Goal: Task Accomplishment & Management: Manage account settings

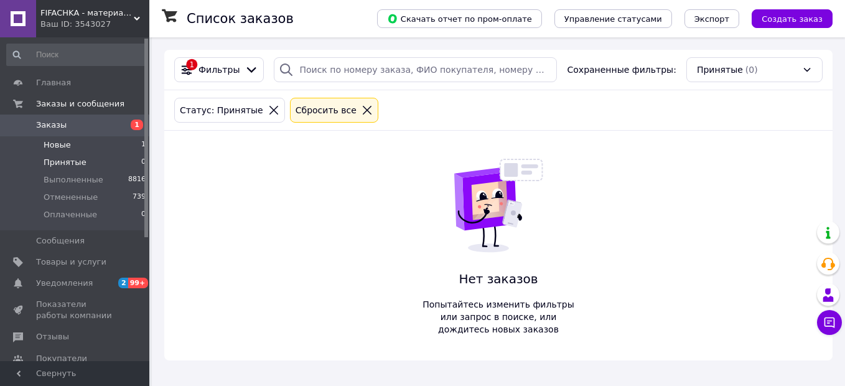
click at [111, 139] on li "Новые 1" at bounding box center [76, 144] width 153 height 17
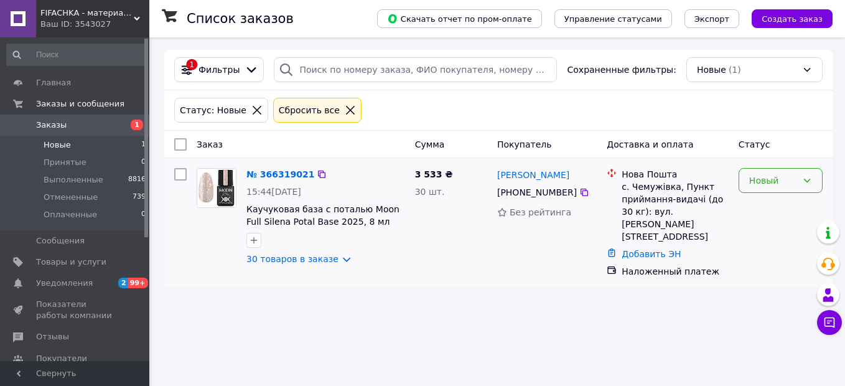
click at [773, 184] on div "Новый" at bounding box center [773, 181] width 48 height 14
click at [770, 207] on li "Принят" at bounding box center [780, 208] width 83 height 22
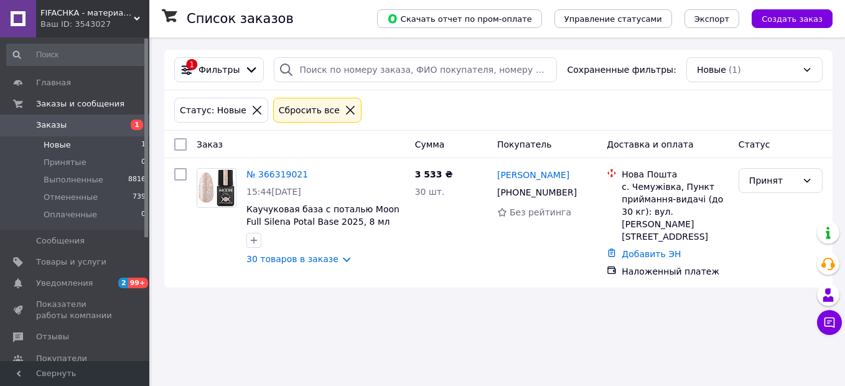
click at [279, 175] on link "№ 366319021" at bounding box center [277, 174] width 62 height 10
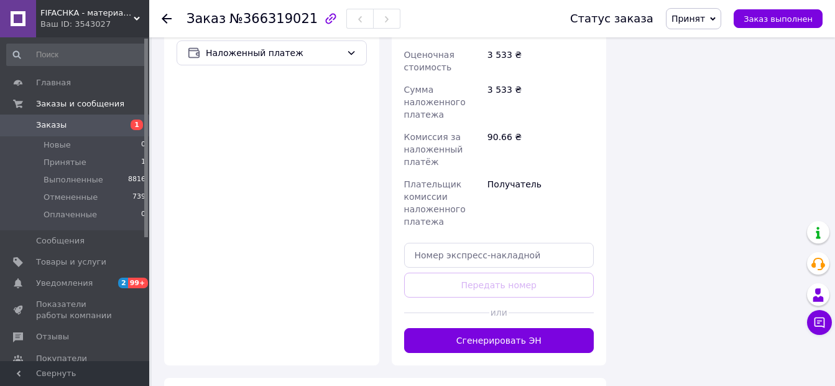
scroll to position [3576, 0]
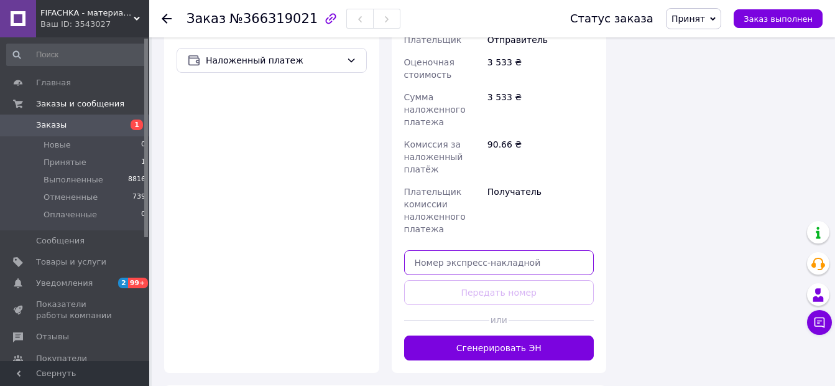
click at [511, 250] on input "text" at bounding box center [499, 262] width 190 height 25
paste input "20451269176880"
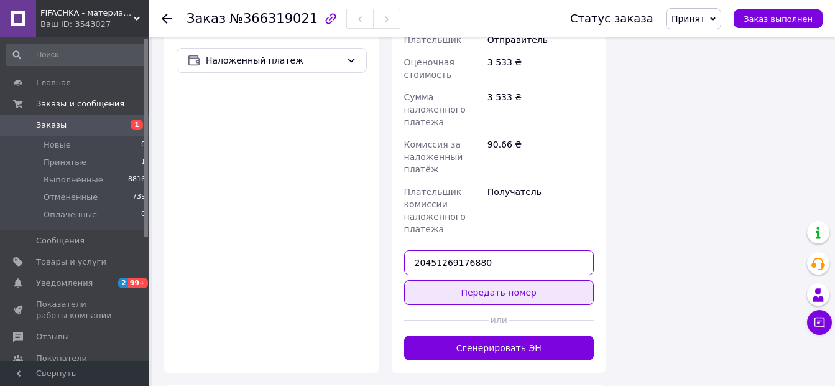
type input "20451269176880"
click at [497, 280] on button "Передать номер" at bounding box center [499, 292] width 190 height 25
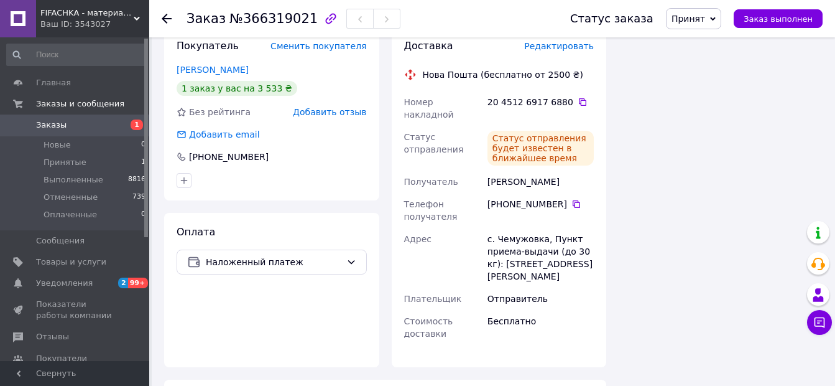
scroll to position [3414, 0]
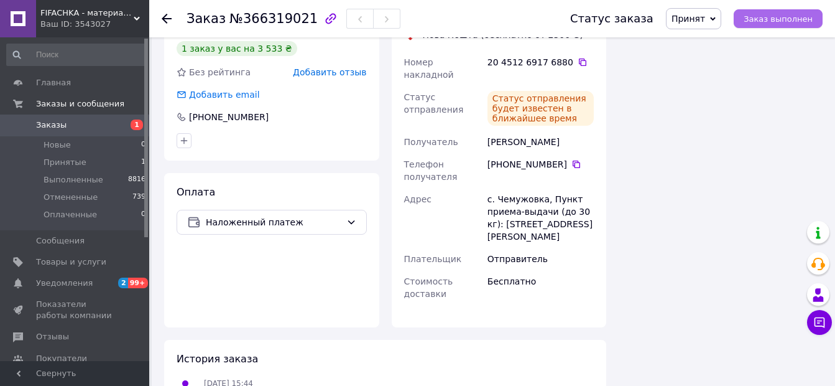
click at [786, 18] on span "Заказ выполнен" at bounding box center [778, 18] width 69 height 9
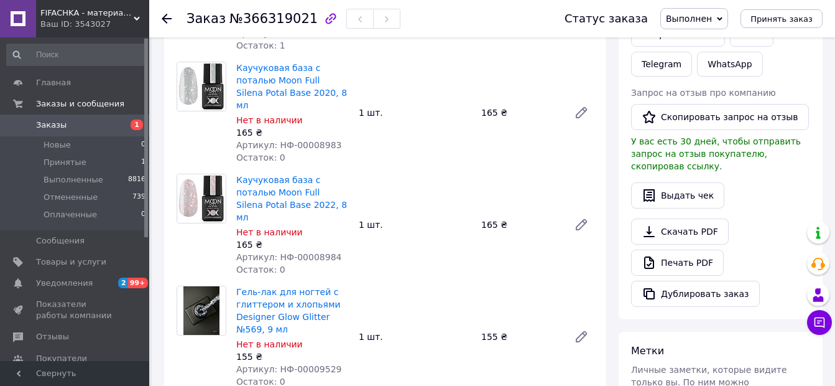
scroll to position [109, 0]
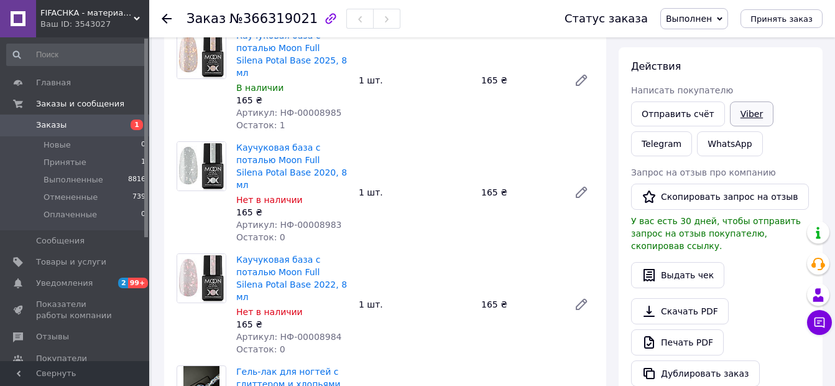
click at [741, 118] on link "Viber" at bounding box center [752, 113] width 44 height 25
click at [83, 165] on li "Принятые 1" at bounding box center [76, 162] width 153 height 17
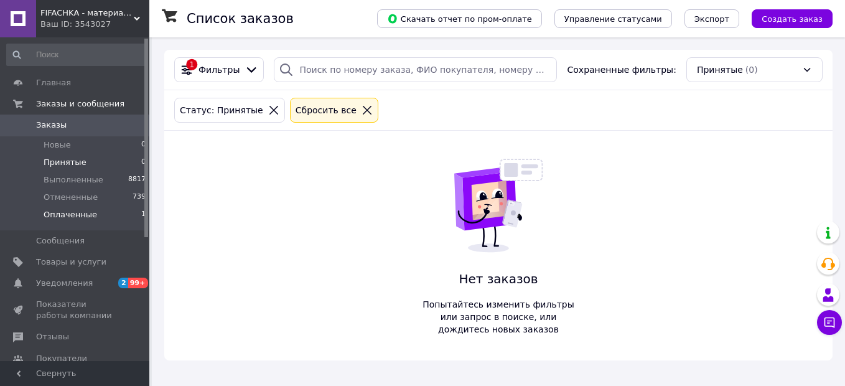
click at [86, 213] on span "Оплаченные" at bounding box center [70, 214] width 53 height 11
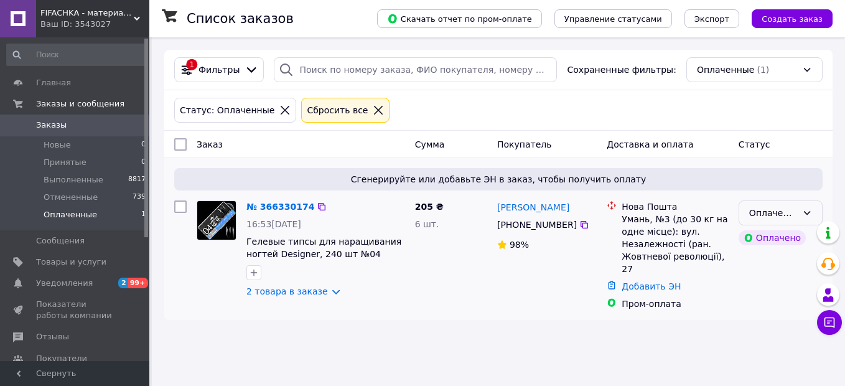
click at [768, 213] on div "Оплаченный" at bounding box center [773, 213] width 48 height 14
click at [768, 239] on li "Принят" at bounding box center [780, 240] width 83 height 22
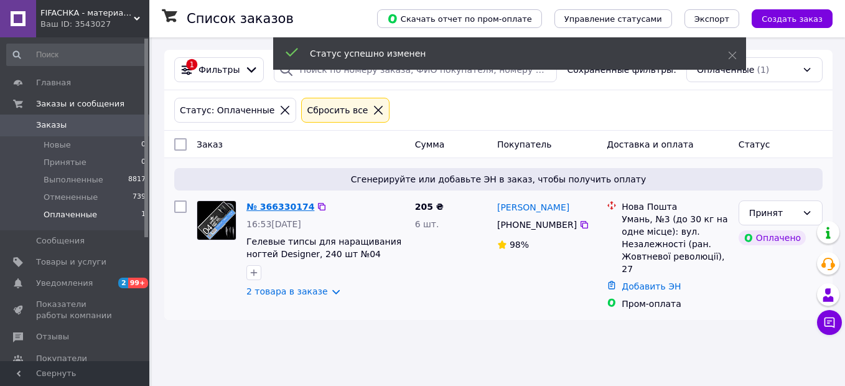
click at [280, 206] on link "№ 366330174" at bounding box center [280, 207] width 68 height 10
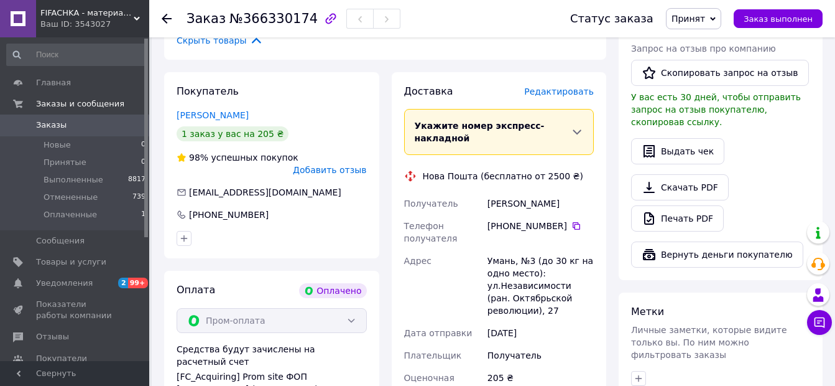
scroll to position [394, 0]
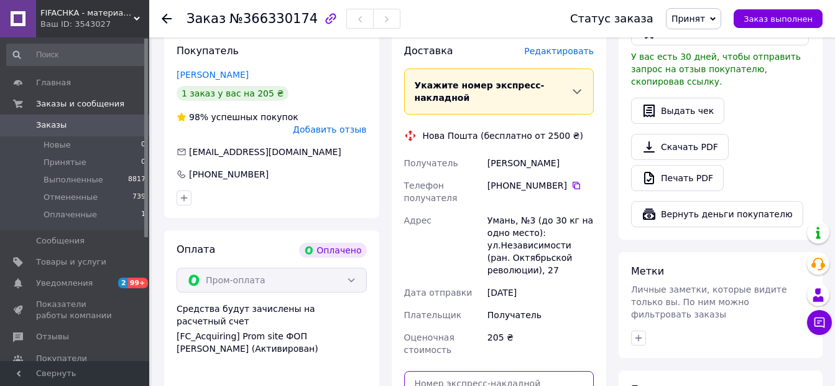
click at [487, 371] on input "text" at bounding box center [499, 383] width 190 height 25
paste input "20451269181945"
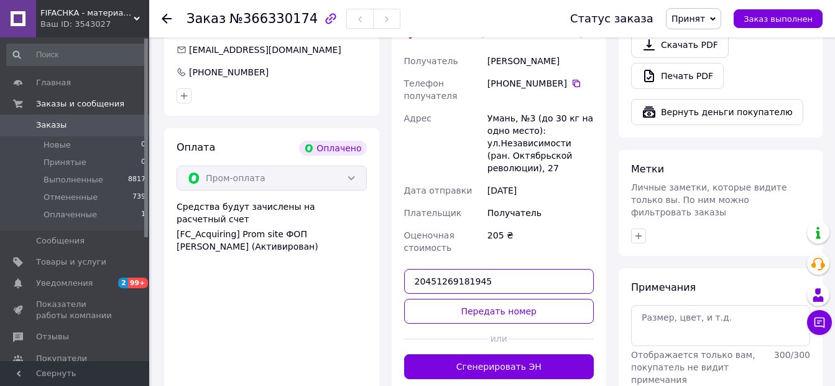
scroll to position [549, 0]
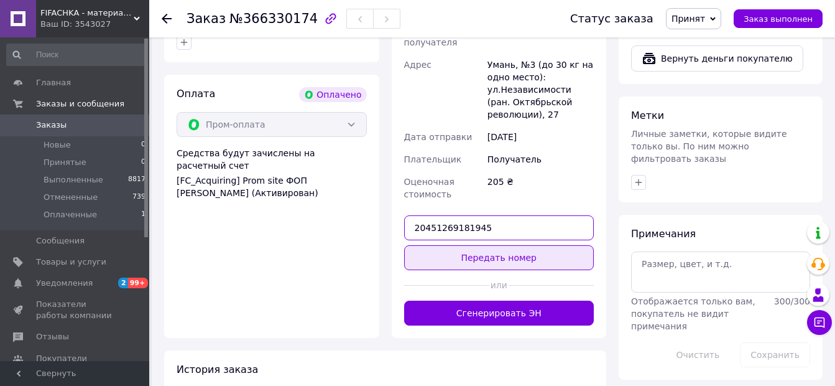
type input "20451269181945"
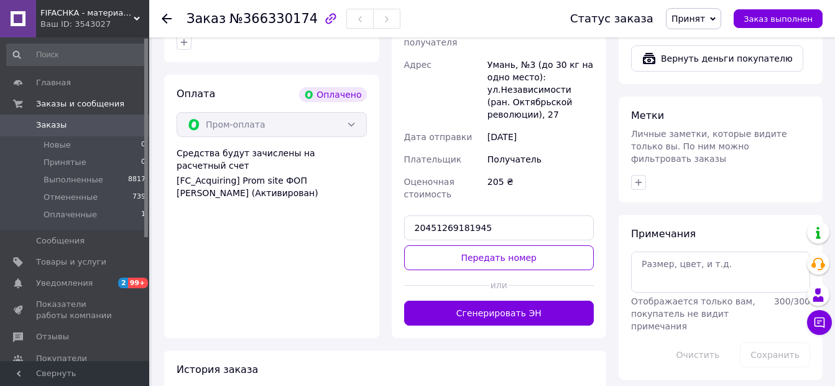
drag, startPoint x: 489, startPoint y: 236, endPoint x: 577, endPoint y: 264, distance: 92.7
click at [490, 245] on button "Передать номер" at bounding box center [499, 257] width 190 height 25
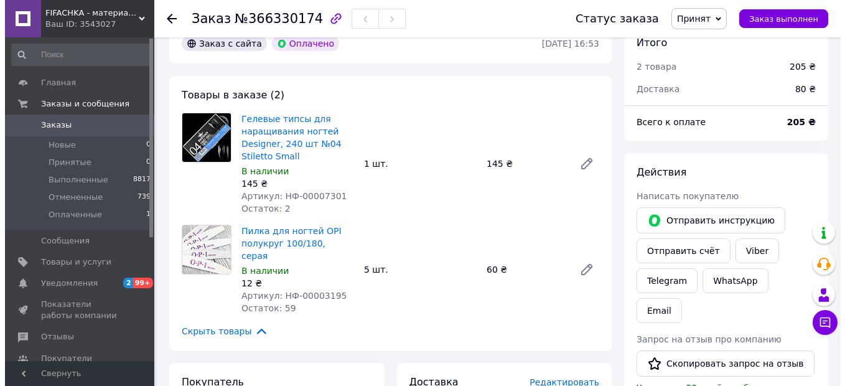
scroll to position [0, 0]
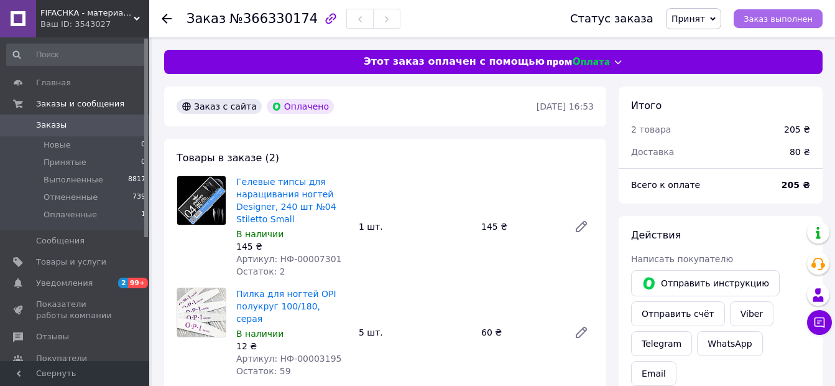
click at [796, 23] on span "Заказ выполнен" at bounding box center [778, 18] width 69 height 9
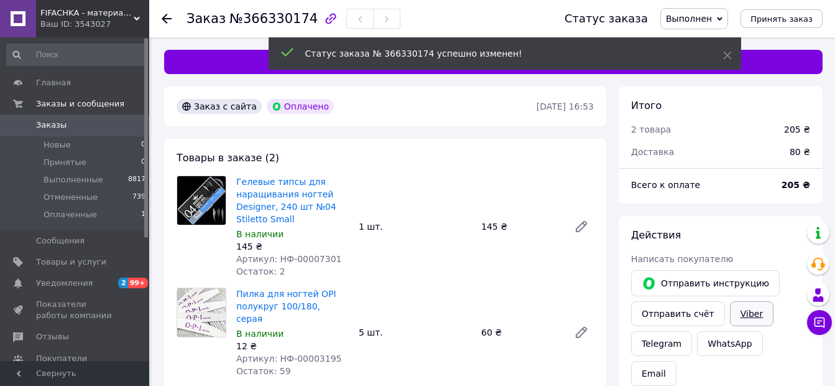
click at [743, 317] on link "Viber" at bounding box center [752, 313] width 44 height 25
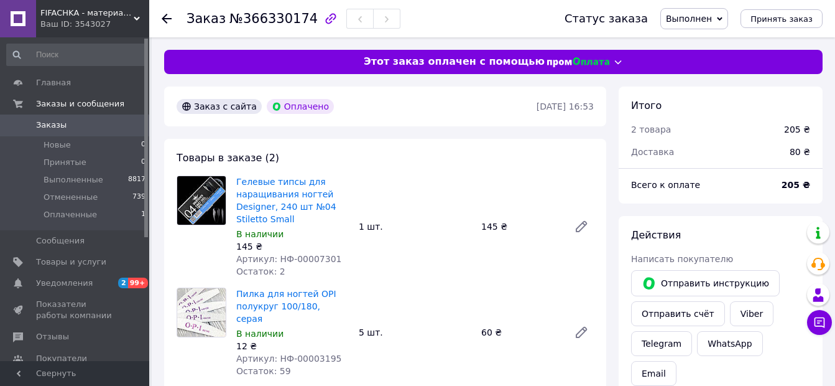
click at [108, 127] on span "Заказы" at bounding box center [75, 124] width 79 height 11
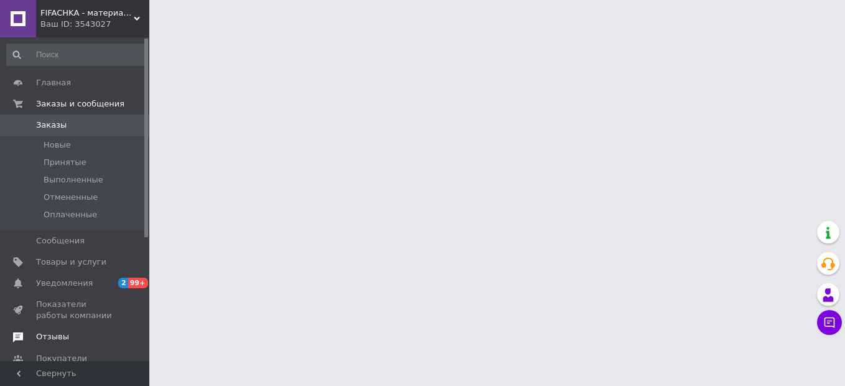
click at [58, 333] on span "Отзывы" at bounding box center [52, 336] width 33 height 11
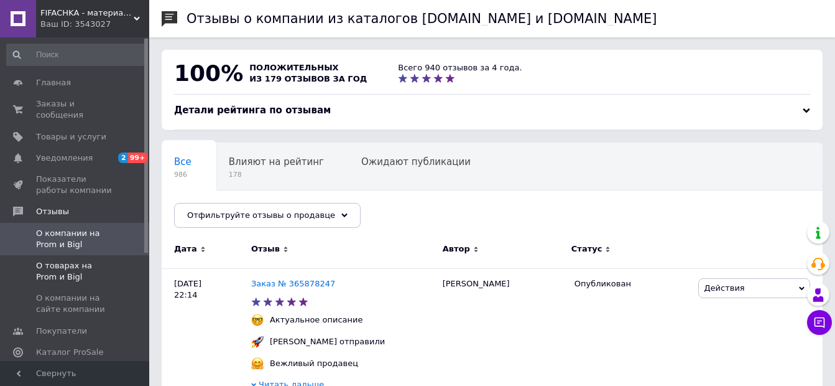
click at [115, 263] on span at bounding box center [132, 271] width 34 height 22
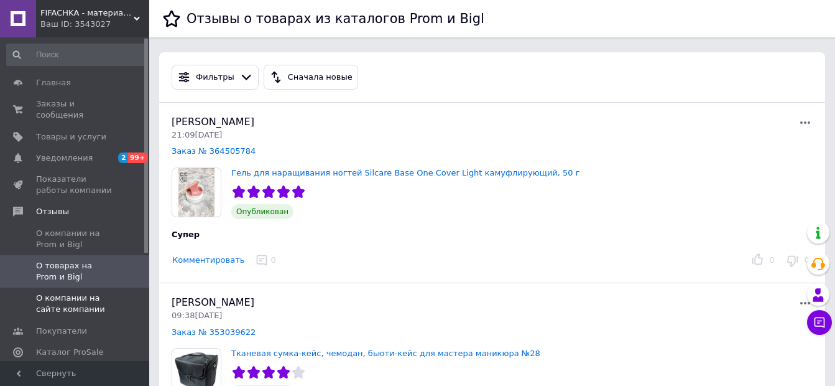
click at [109, 292] on span "О компании на сайте компании" at bounding box center [75, 303] width 79 height 22
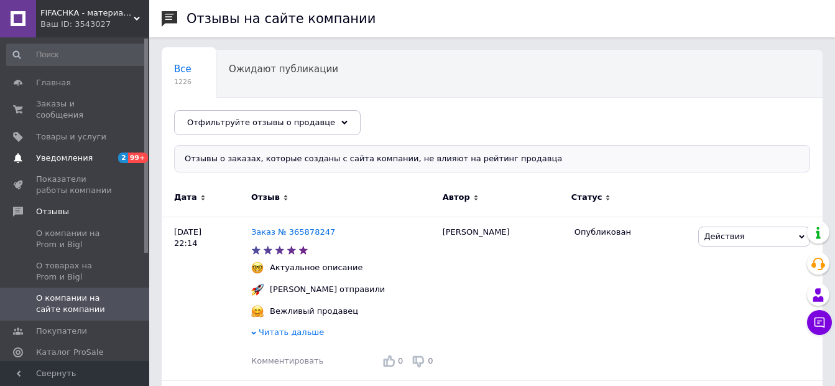
click at [63, 152] on span "Уведомления" at bounding box center [64, 157] width 57 height 11
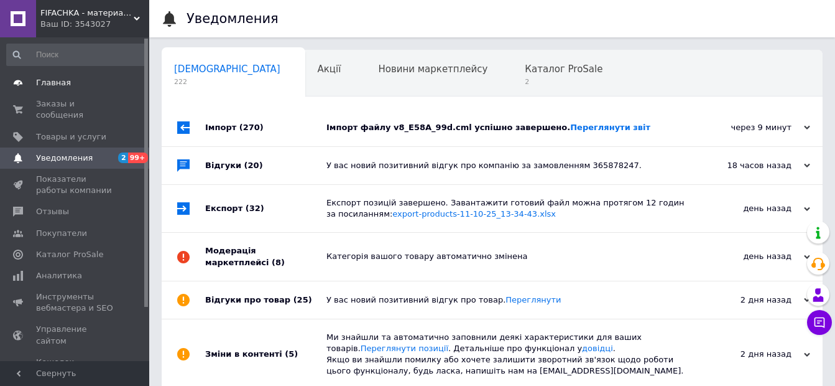
click at [73, 80] on span "Главная" at bounding box center [75, 82] width 79 height 11
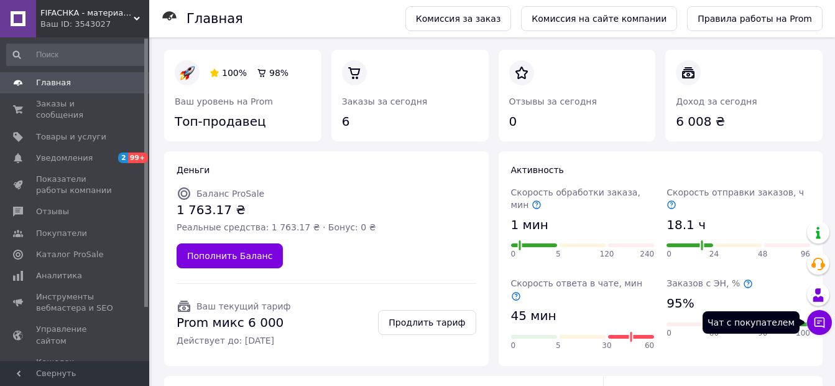
click at [821, 319] on icon at bounding box center [820, 322] width 12 height 12
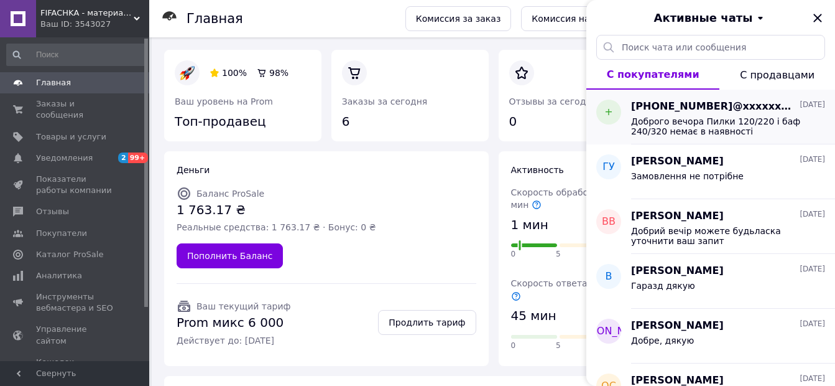
click at [698, 127] on span "Доброго вечора Пилки 120/220 і баф 240/320 немає в наявності" at bounding box center [719, 126] width 177 height 20
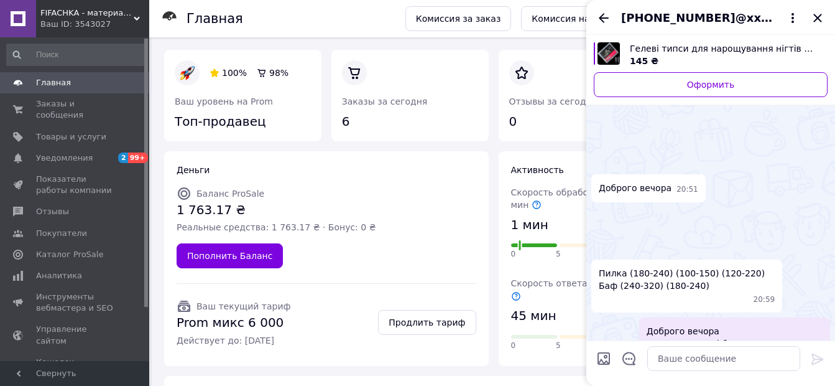
scroll to position [402, 0]
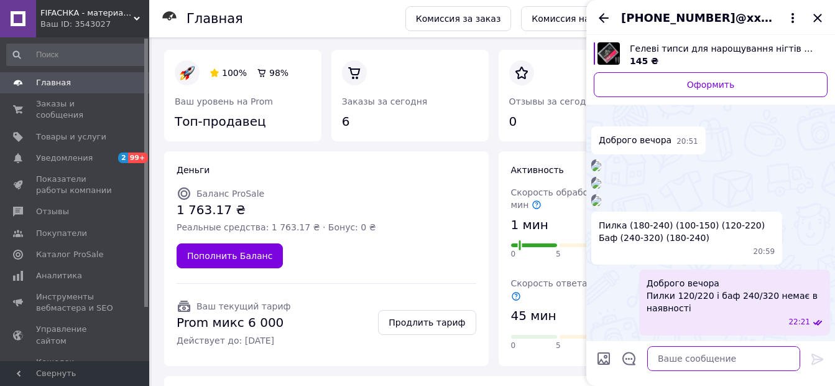
click at [677, 355] on textarea at bounding box center [723, 358] width 153 height 25
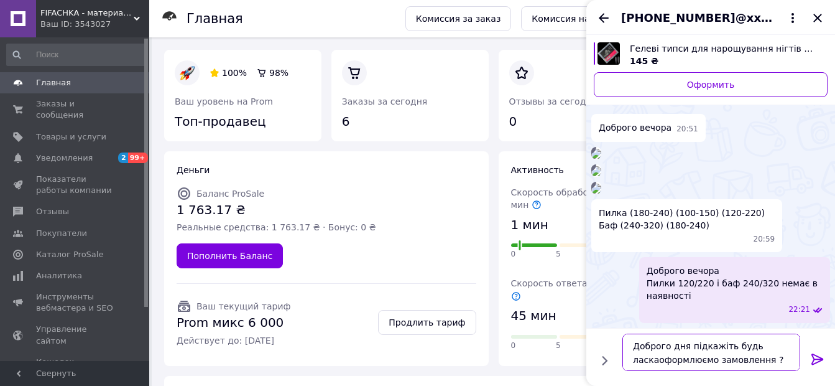
type textarea "Доброго дня підкажіть будь ласка оформлюємо замовлення ?"
drag, startPoint x: 700, startPoint y: 346, endPoint x: 745, endPoint y: 360, distance: 46.2
click at [746, 360] on textarea "Доброго дня підкажіть будь ласка оформлюємо замовлення ?" at bounding box center [712, 351] width 178 height 37
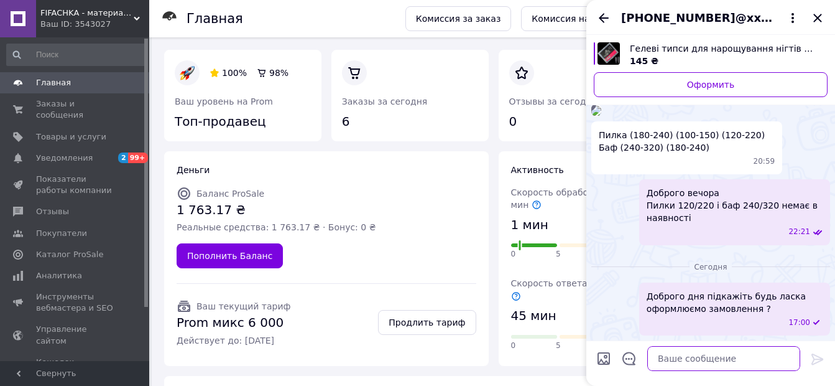
scroll to position [615, 0]
click at [608, 18] on icon "Назад" at bounding box center [604, 17] width 10 height 9
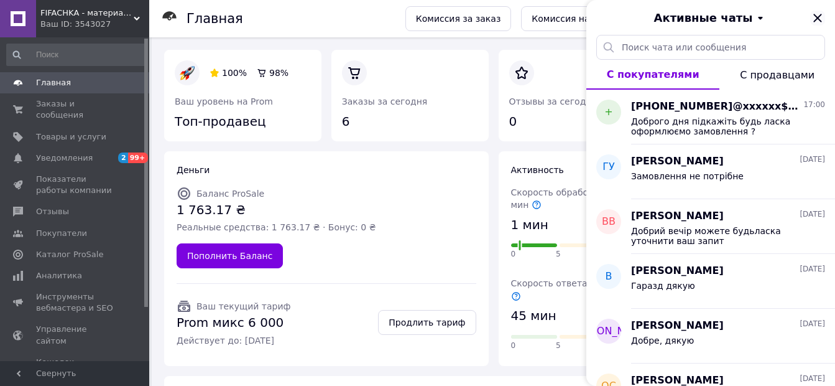
click at [819, 23] on icon "Закрыть" at bounding box center [817, 18] width 15 height 15
